Goal: Task Accomplishment & Management: Use online tool/utility

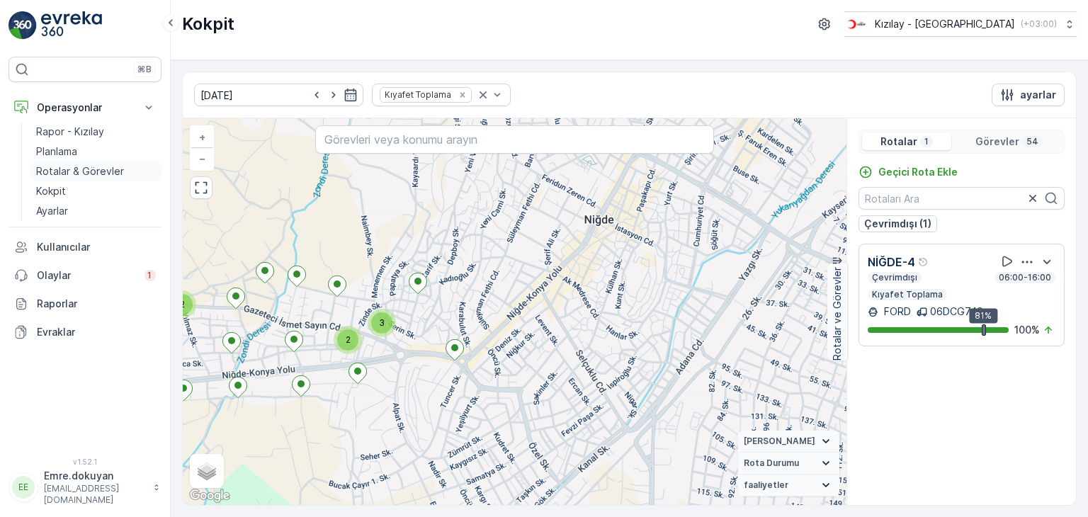
click at [69, 171] on p "Rotalar & Görevler" at bounding box center [80, 171] width 88 height 14
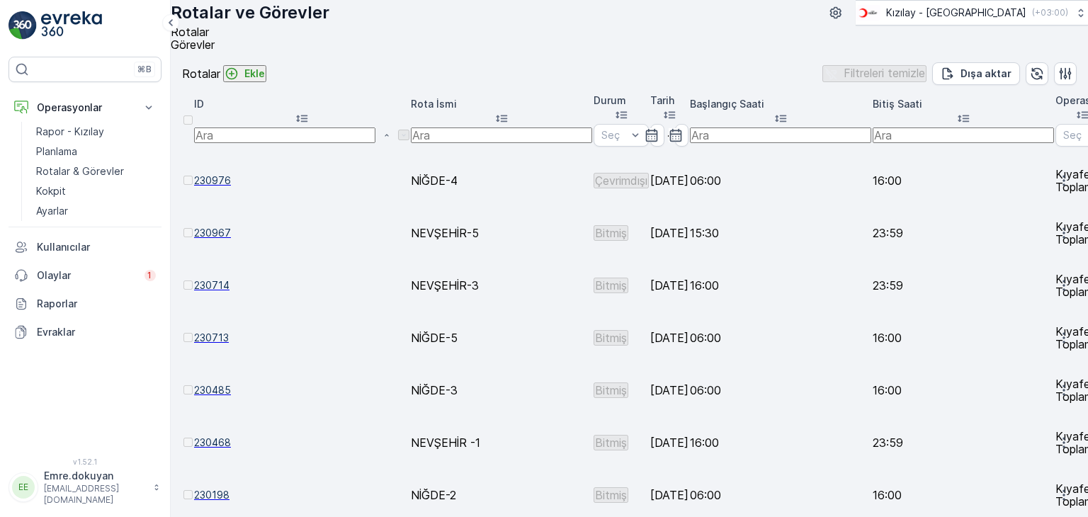
click at [265, 81] on p "Ekle" at bounding box center [254, 74] width 21 height 14
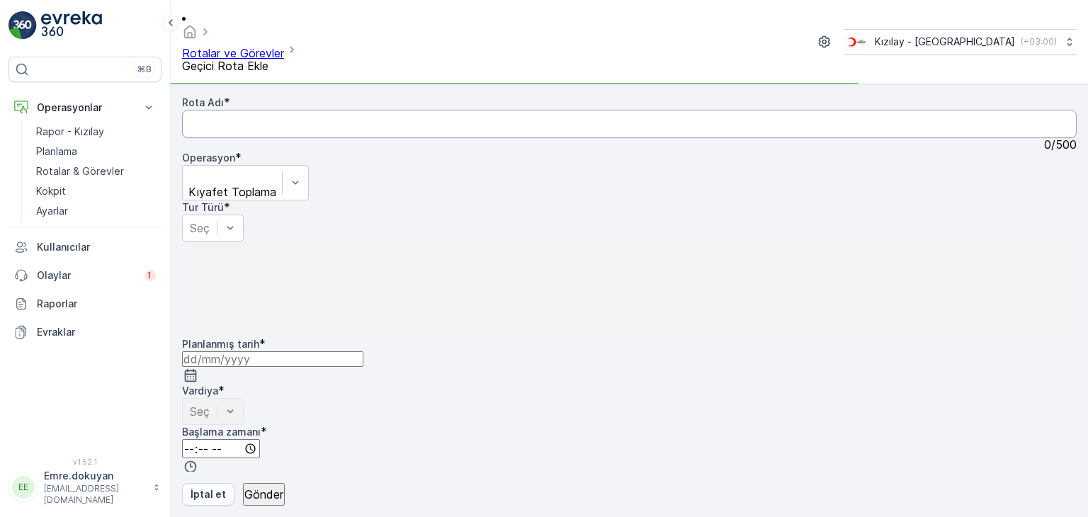
click at [273, 110] on Adı "Rota Adı" at bounding box center [629, 124] width 895 height 28
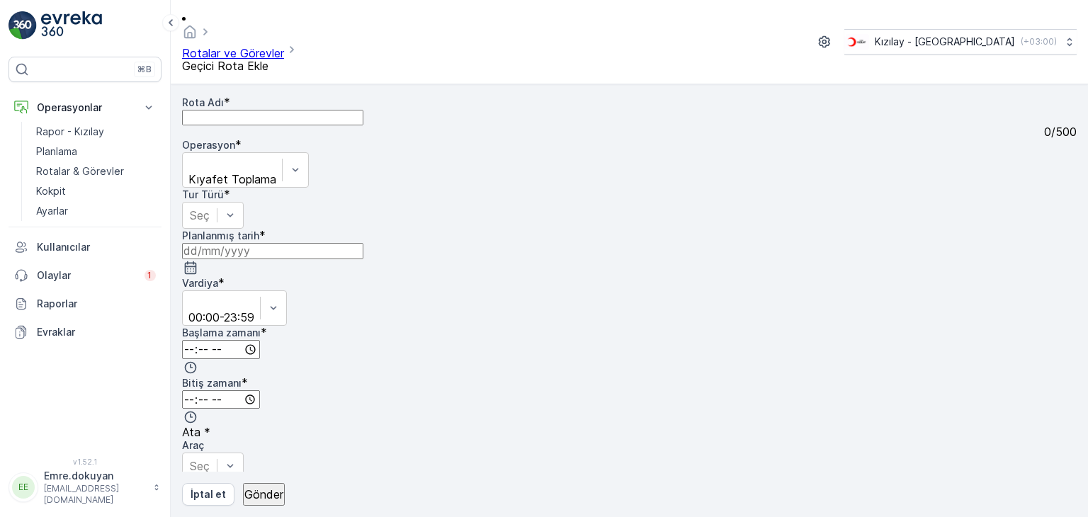
type Adı "NEVŞEHİR-2"
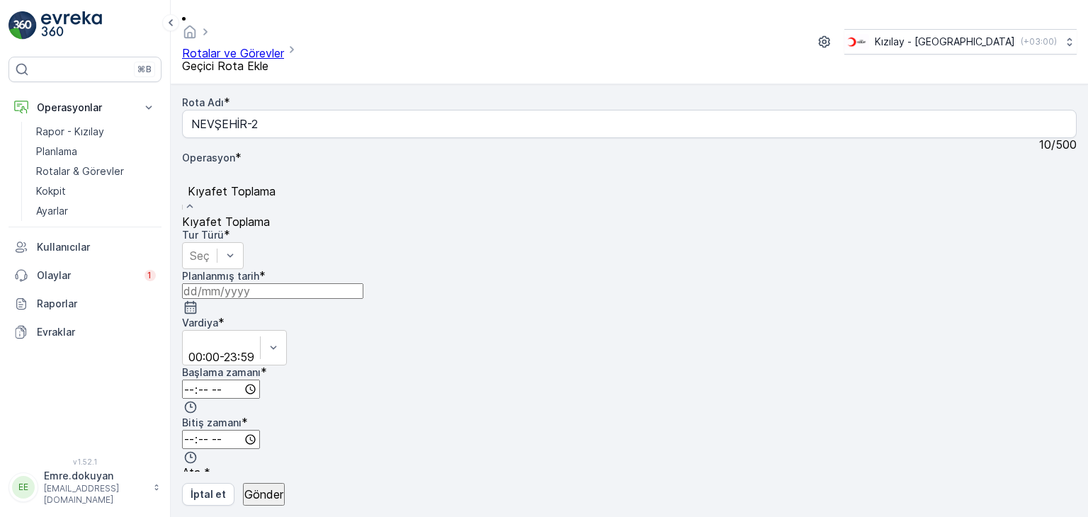
click at [270, 215] on span "Kıyafet Toplama" at bounding box center [226, 222] width 88 height 14
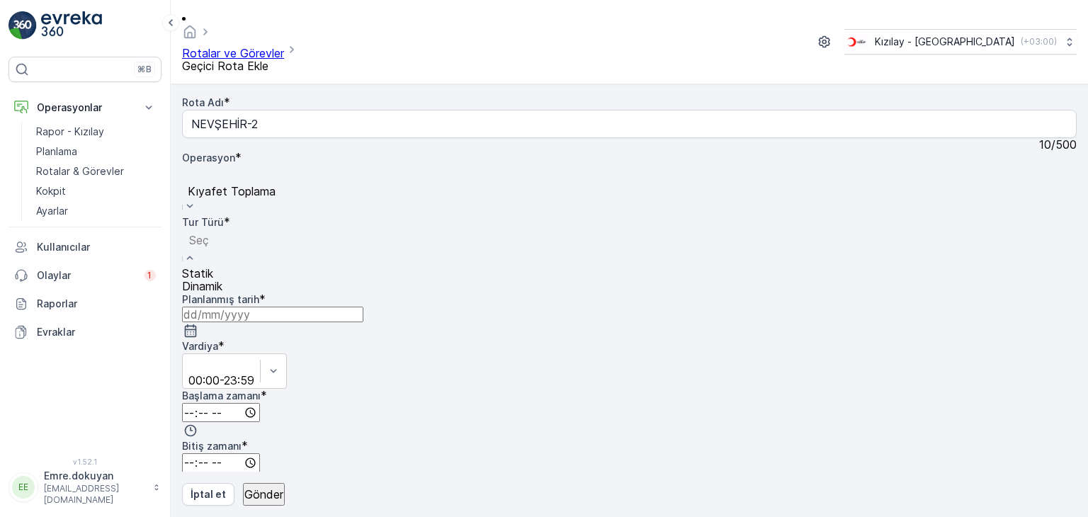
click at [222, 267] on div "Statik" at bounding box center [202, 273] width 40 height 13
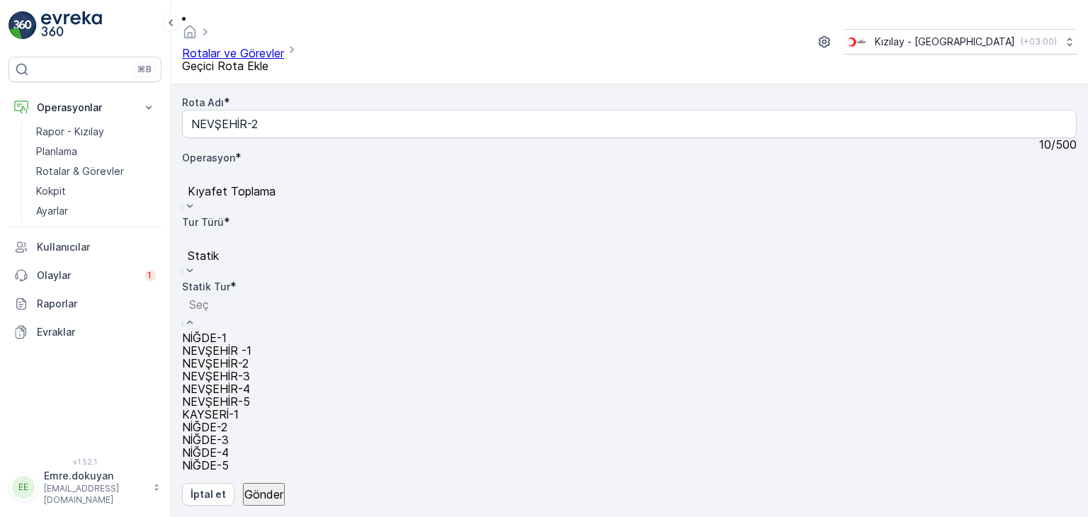
click at [249, 356] on span "NEVŞEHİR-2" at bounding box center [215, 363] width 67 height 14
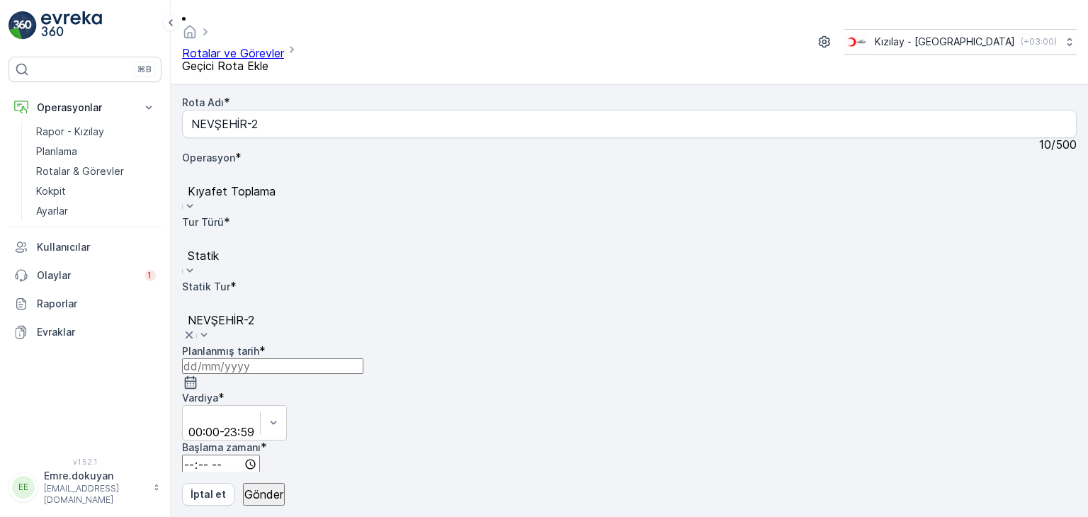
click at [198, 375] on icon "button" at bounding box center [190, 382] width 14 height 14
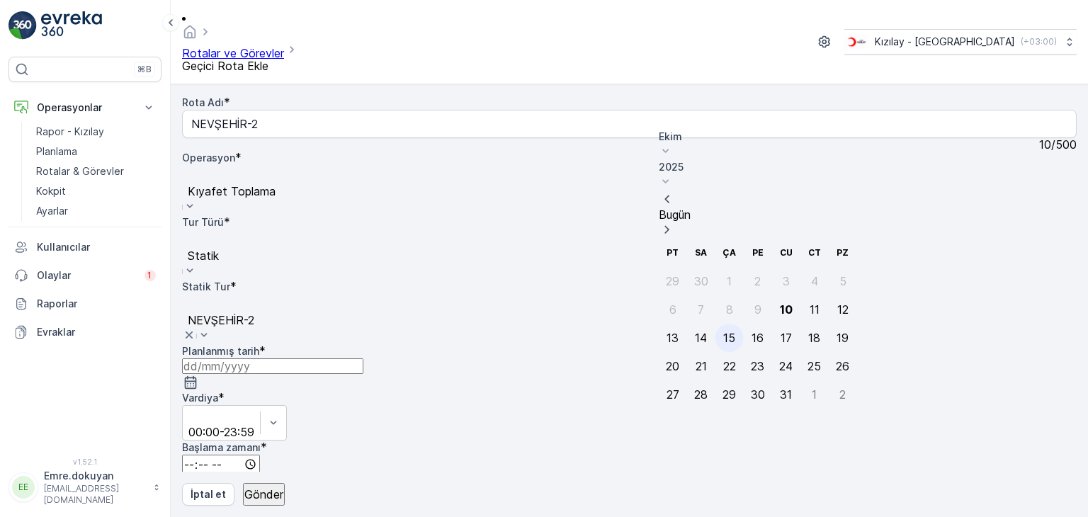
click at [723, 332] on div "15" at bounding box center [729, 338] width 12 height 13
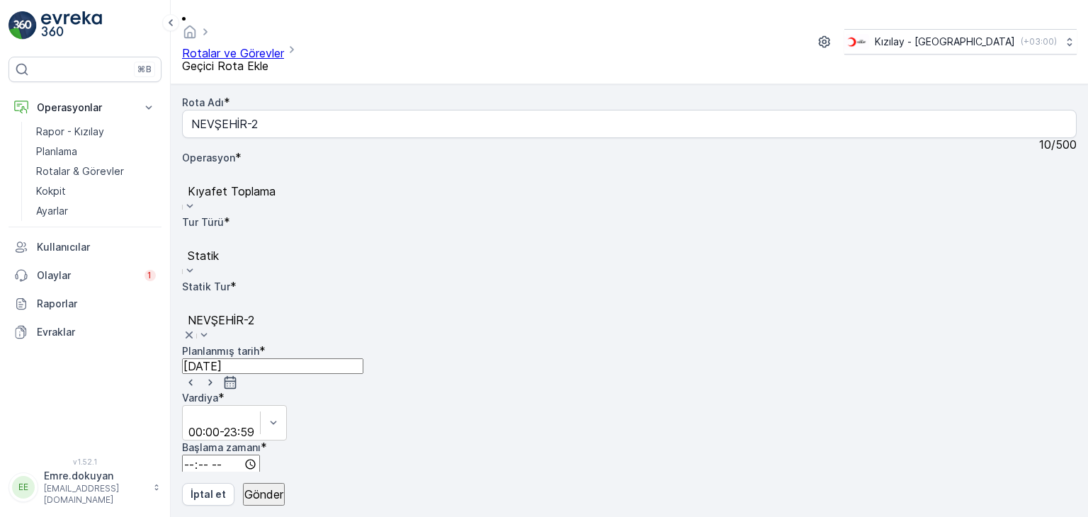
click at [237, 375] on icon "button" at bounding box center [230, 382] width 14 height 14
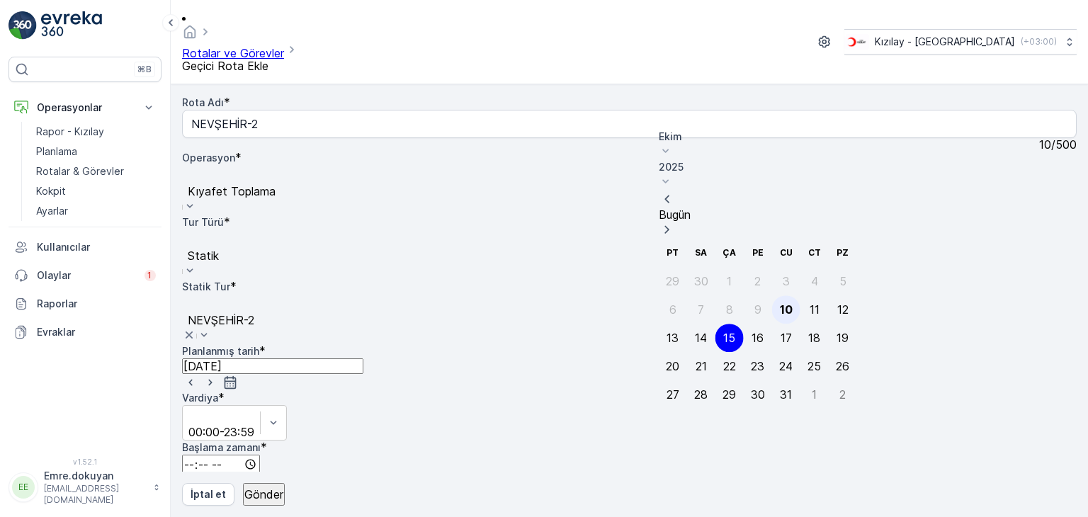
click at [780, 303] on div "10" at bounding box center [786, 309] width 13 height 13
type input "[DATE]"
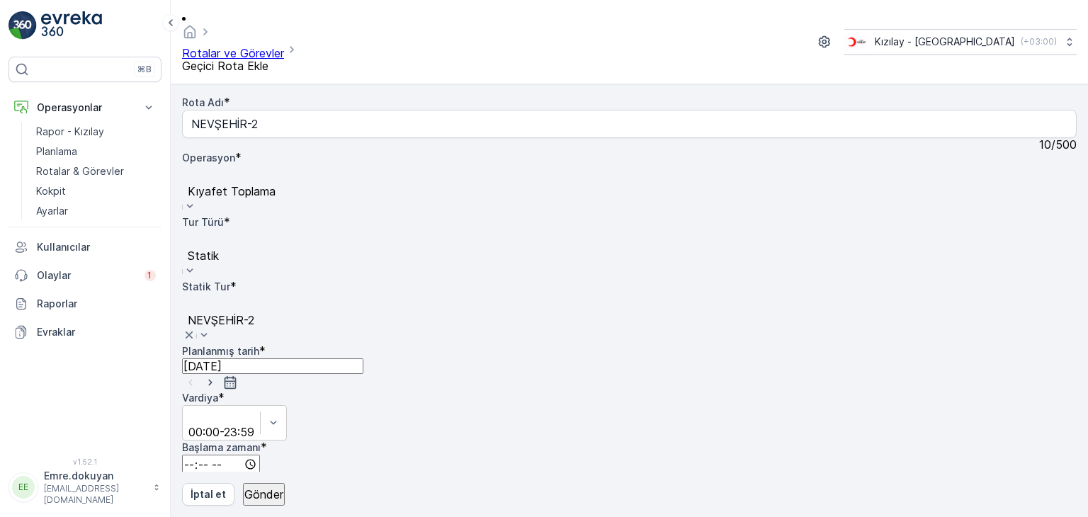
click at [260, 455] on input "time" at bounding box center [221, 464] width 78 height 19
type input "15:00"
click at [208, 494] on span "00" at bounding box center [201, 501] width 13 height 14
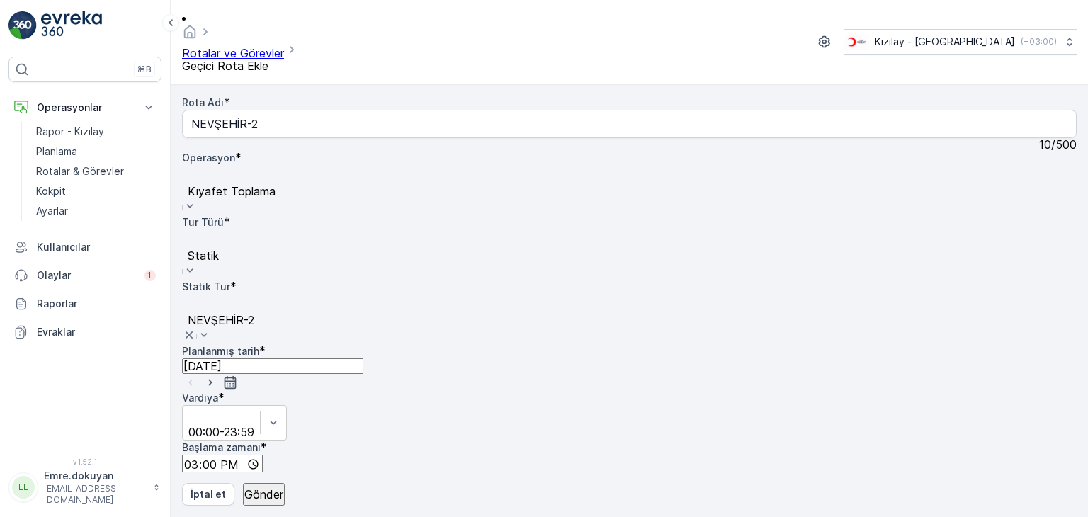
click at [260, 505] on input "time" at bounding box center [221, 514] width 78 height 19
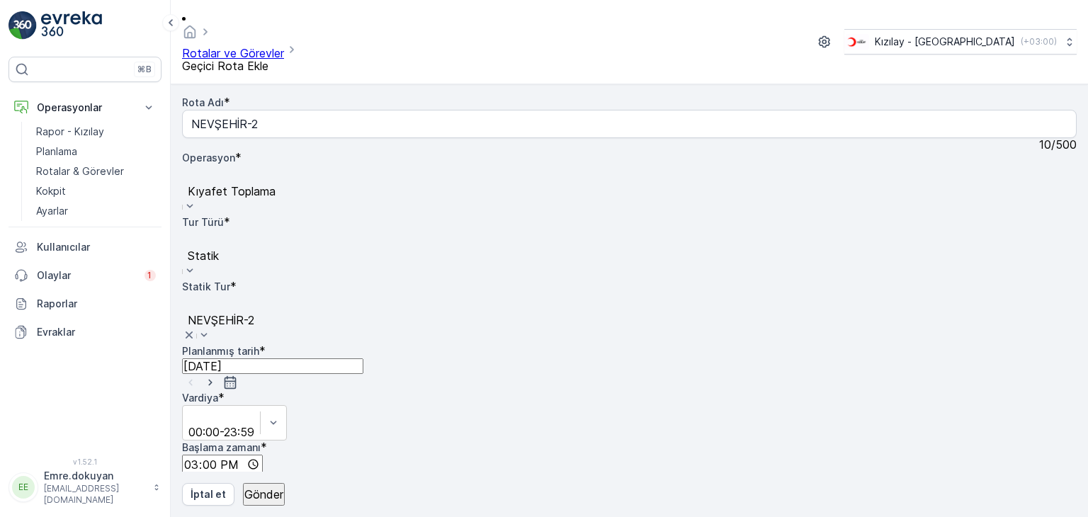
type input "23:59"
click at [268, 491] on p "Gönder" at bounding box center [263, 494] width 39 height 13
